Goal: Task Accomplishment & Management: Complete application form

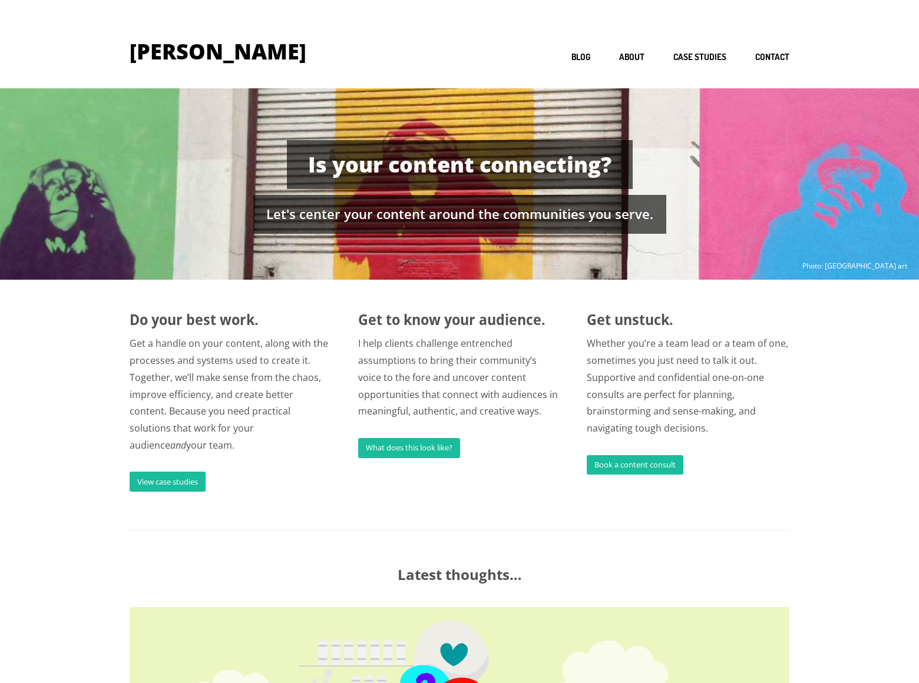
scroll to position [835, 0]
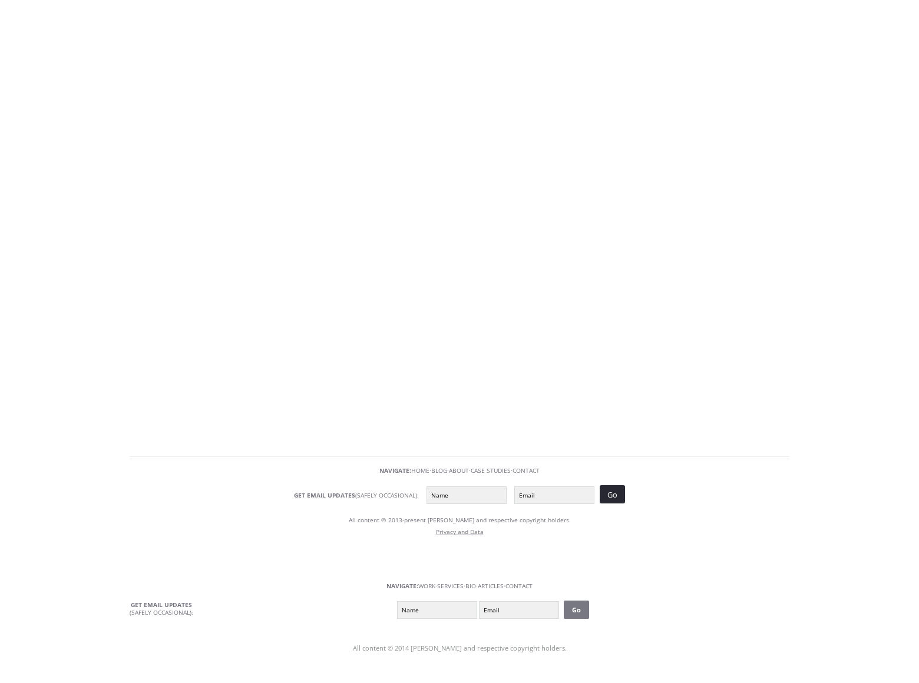
scroll to position [41, 0]
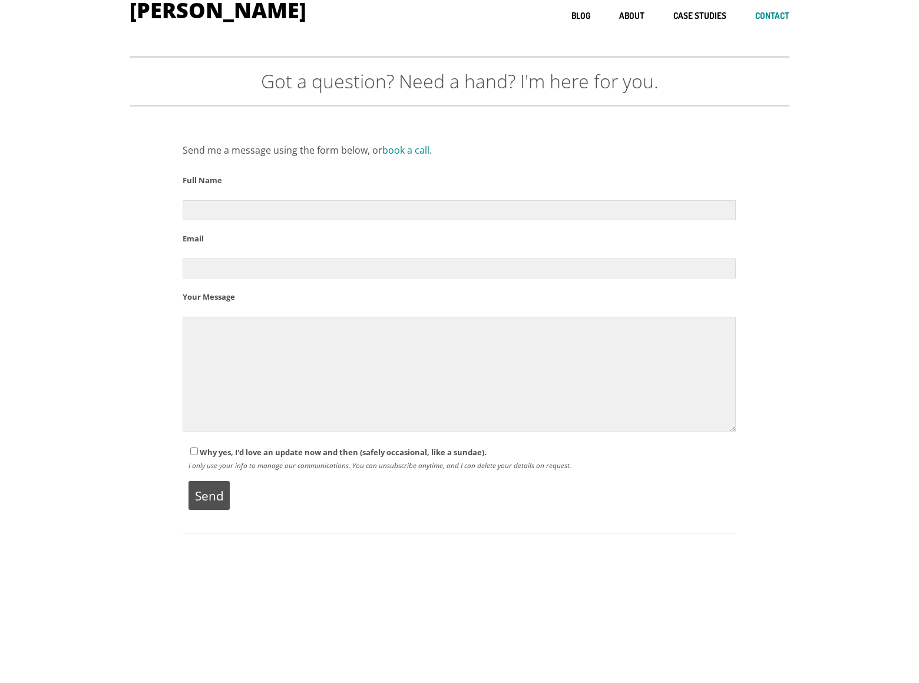
click at [194, 451] on input"] "Contact form" at bounding box center [194, 452] width 8 height 8
checkbox input"] "true"
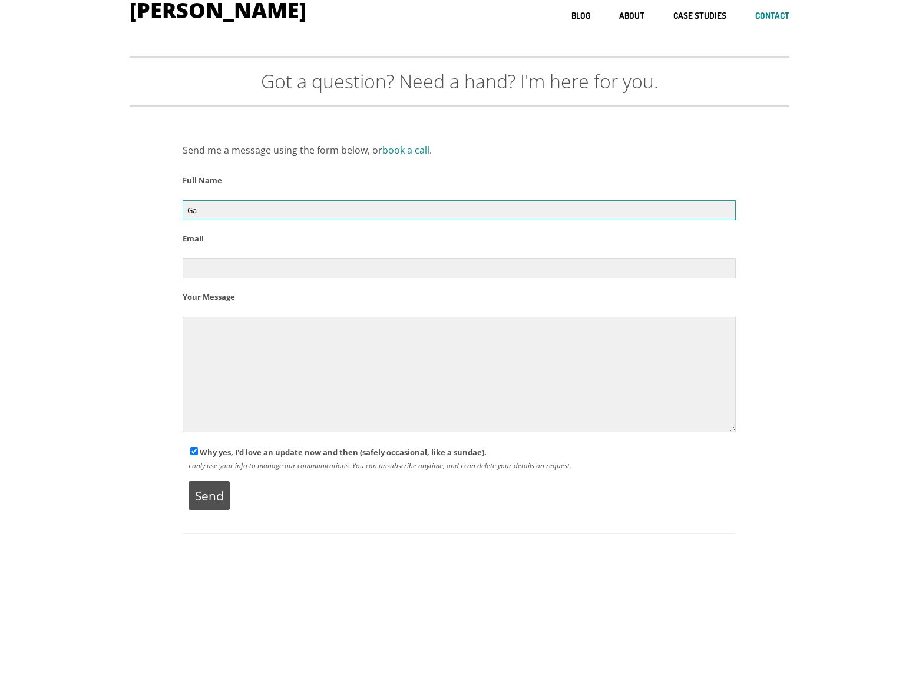
scroll to position [0, 0]
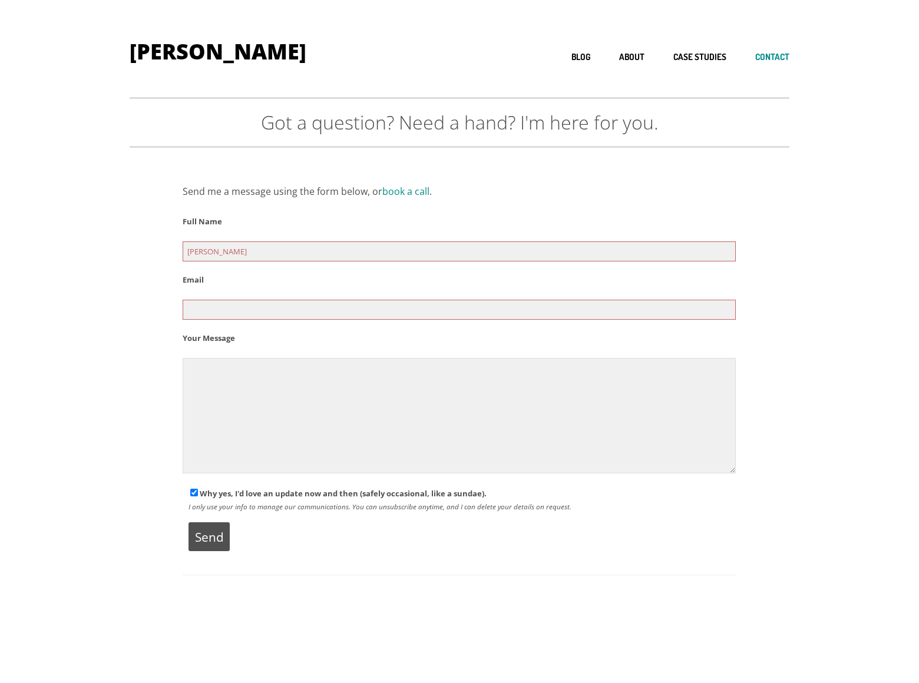
type input "Gary Miller"
type input "gary_miller@dominatingkeywords.com"
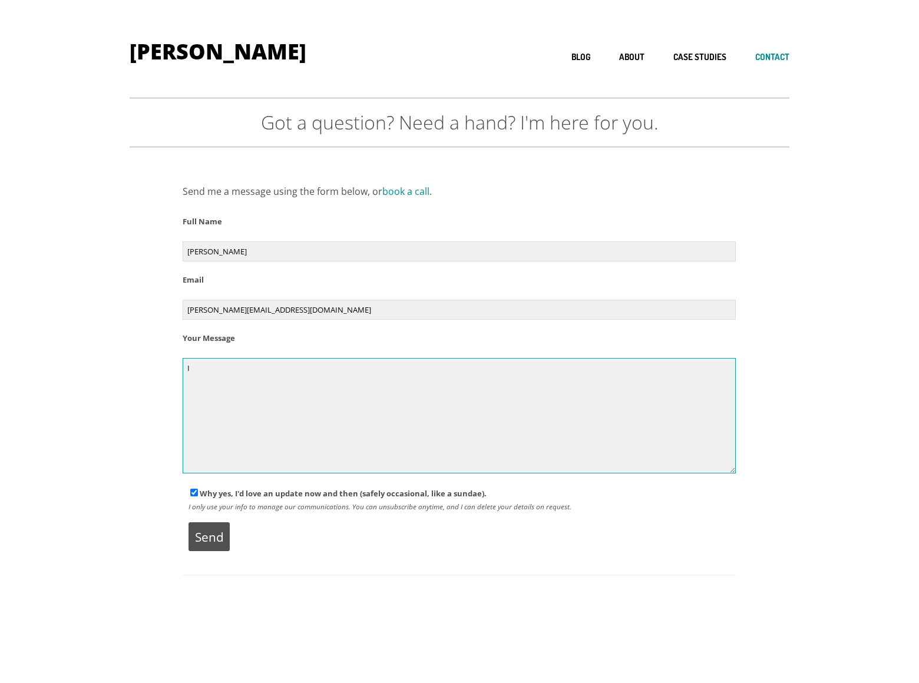
scroll to position [74, 0]
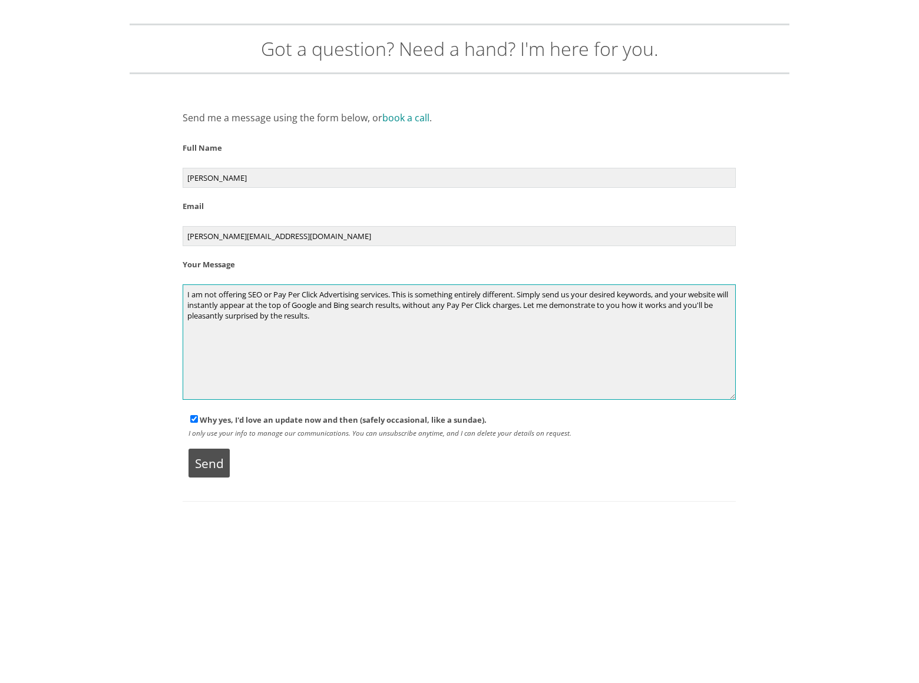
type textarea "I am not offering SEO or Pay Per Click Advertising services. This is something …"
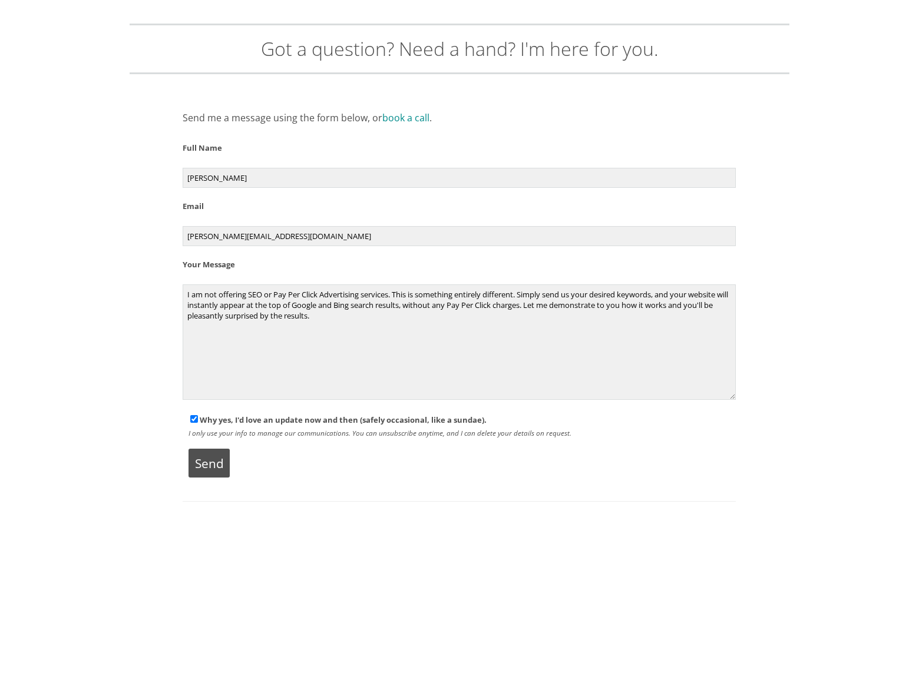
click at [209, 463] on input "Send" at bounding box center [209, 463] width 41 height 29
